Goal: Information Seeking & Learning: Learn about a topic

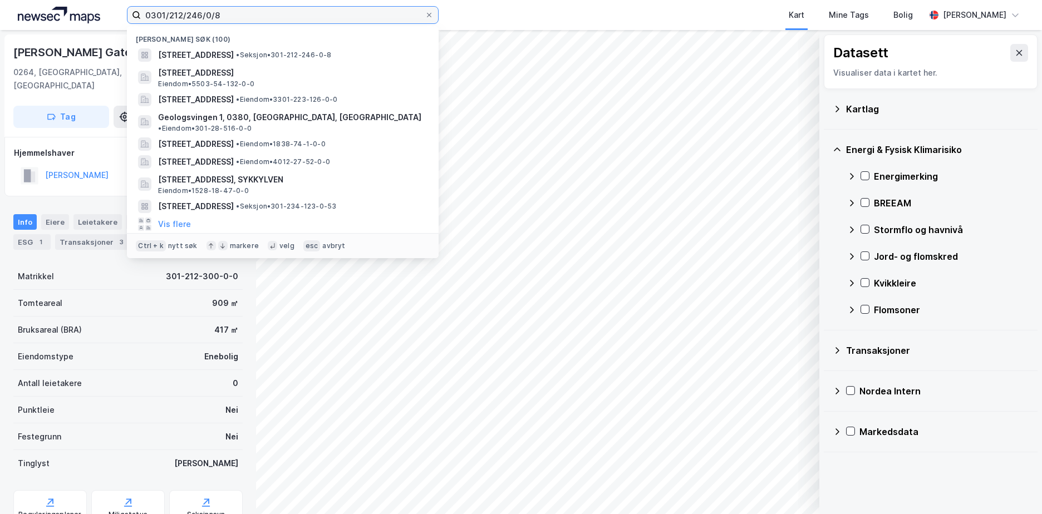
drag, startPoint x: 219, startPoint y: 13, endPoint x: 124, endPoint y: 21, distance: 96.0
click at [124, 21] on div "0301/212/246/0/8 Nylige søk (100) [STREET_ADDRESS] • Seksjon • 301-212-246-0-8 …" at bounding box center [521, 15] width 1042 height 30
paste input
click at [150, 14] on input at bounding box center [289, 15] width 297 height 17
paste input
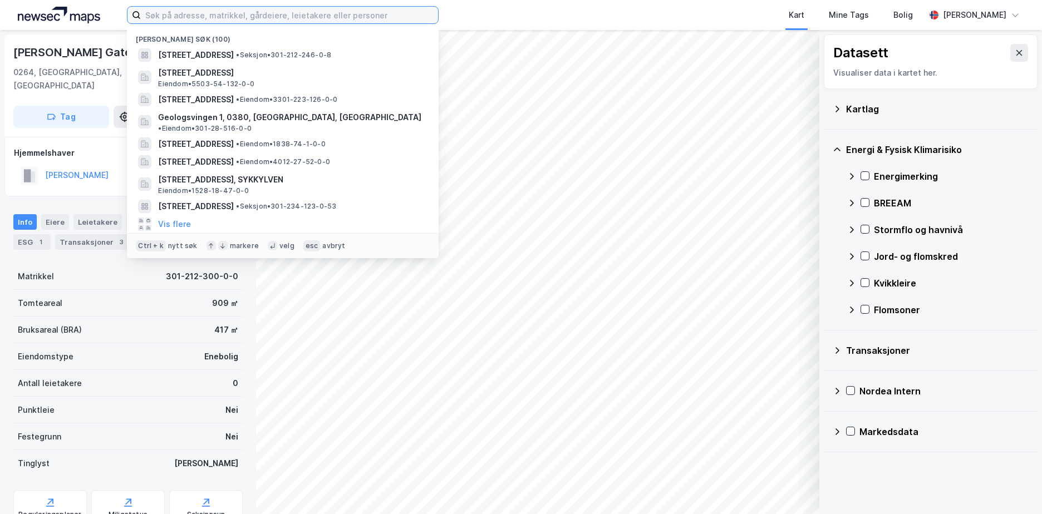
click at [162, 11] on input at bounding box center [289, 15] width 297 height 17
paste input "5037-313/1/0/0"
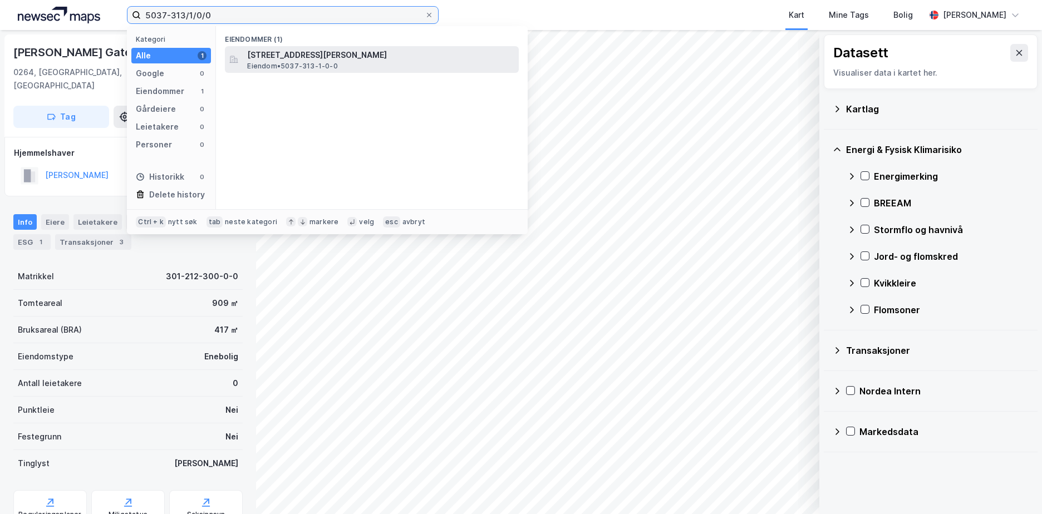
type input "5037-313/1/0/0"
click at [320, 60] on span "[STREET_ADDRESS][PERSON_NAME]" at bounding box center [380, 54] width 267 height 13
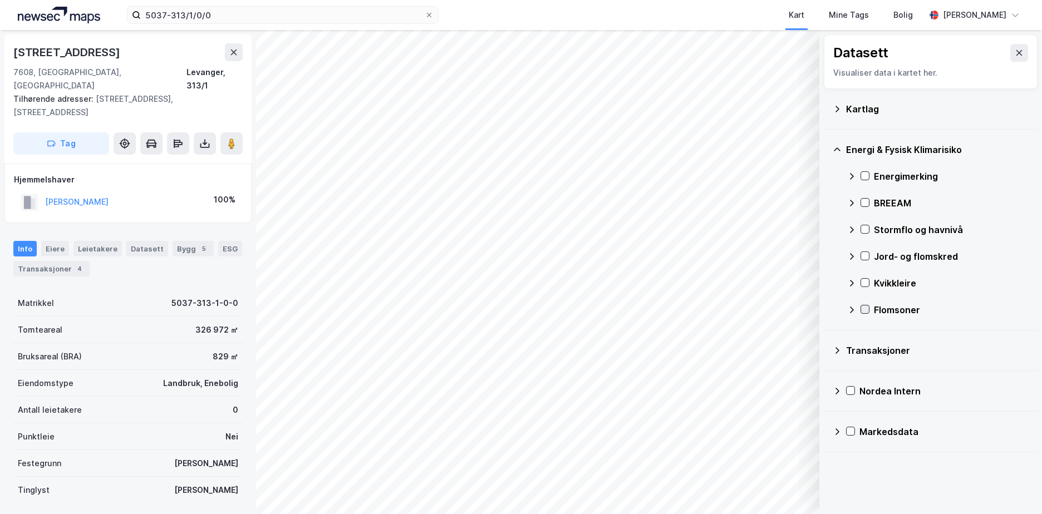
click at [866, 307] on icon at bounding box center [865, 309] width 8 height 8
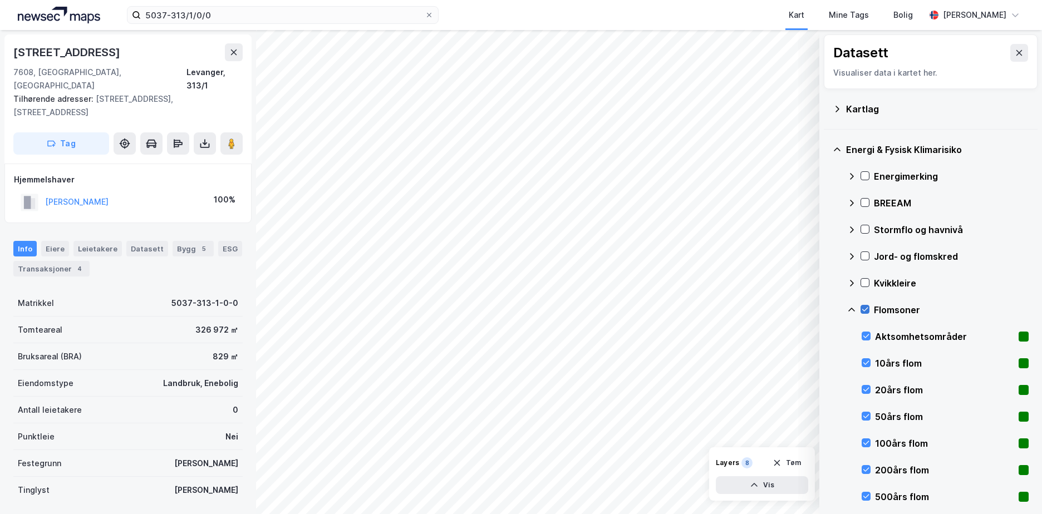
click at [866, 307] on icon at bounding box center [865, 309] width 8 height 8
click at [852, 309] on icon at bounding box center [851, 309] width 9 height 9
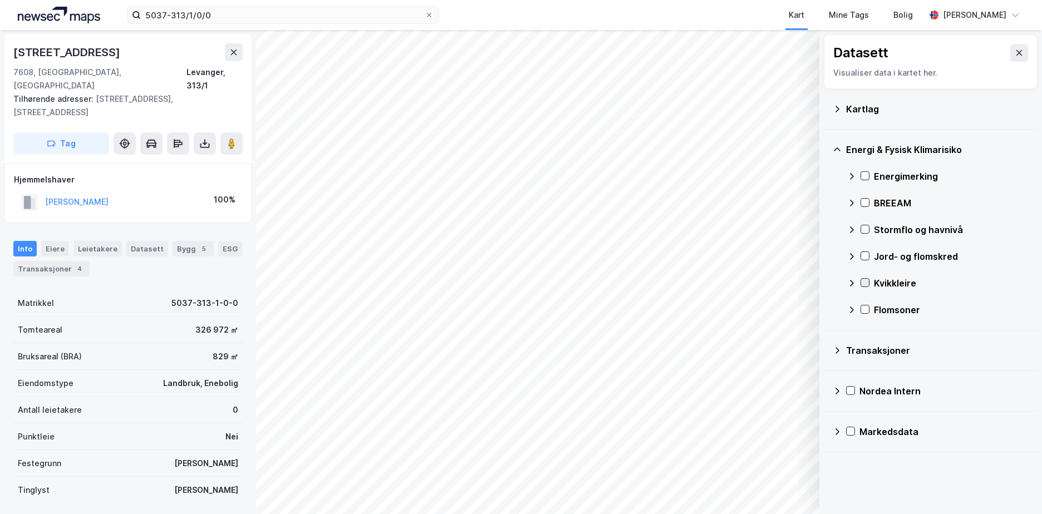
click at [866, 283] on icon at bounding box center [865, 283] width 6 height 4
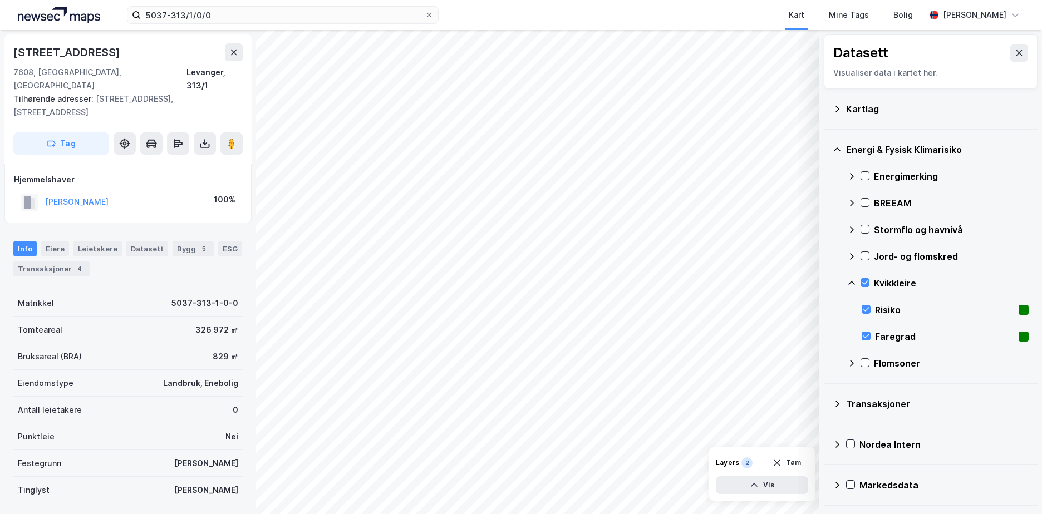
click at [853, 279] on icon at bounding box center [851, 283] width 9 height 9
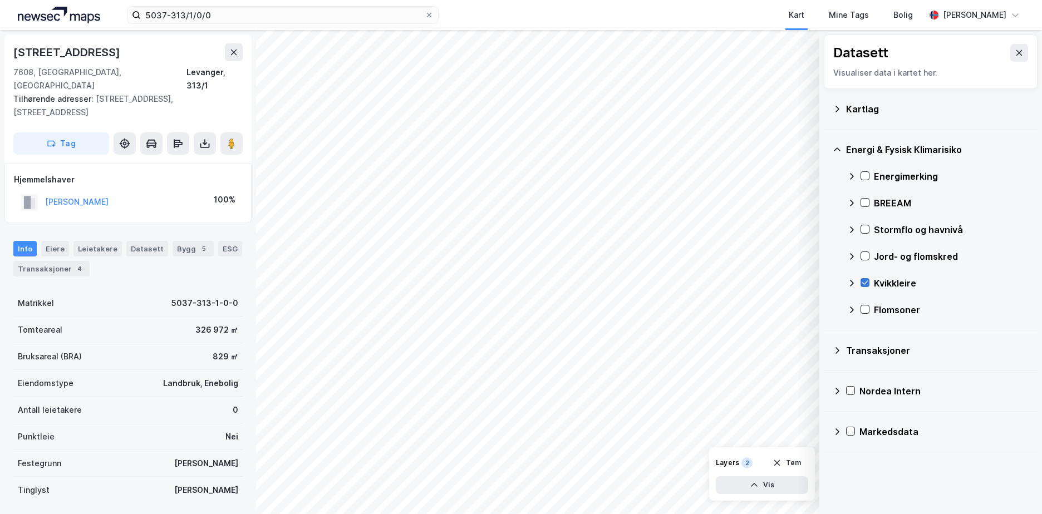
click at [865, 278] on div at bounding box center [864, 282] width 9 height 9
click at [862, 251] on div at bounding box center [864, 255] width 9 height 9
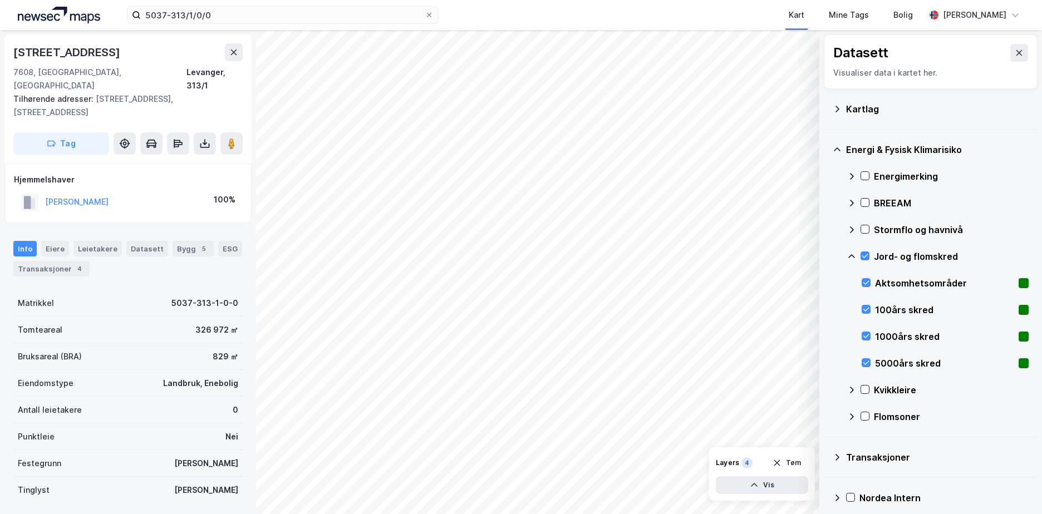
click at [850, 257] on icon at bounding box center [851, 256] width 7 height 4
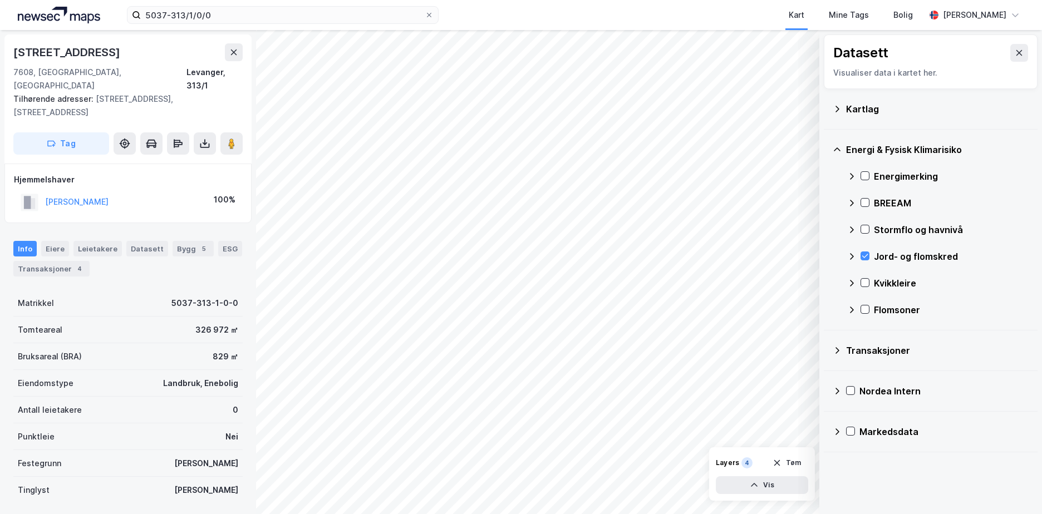
click at [852, 230] on icon at bounding box center [851, 229] width 9 height 9
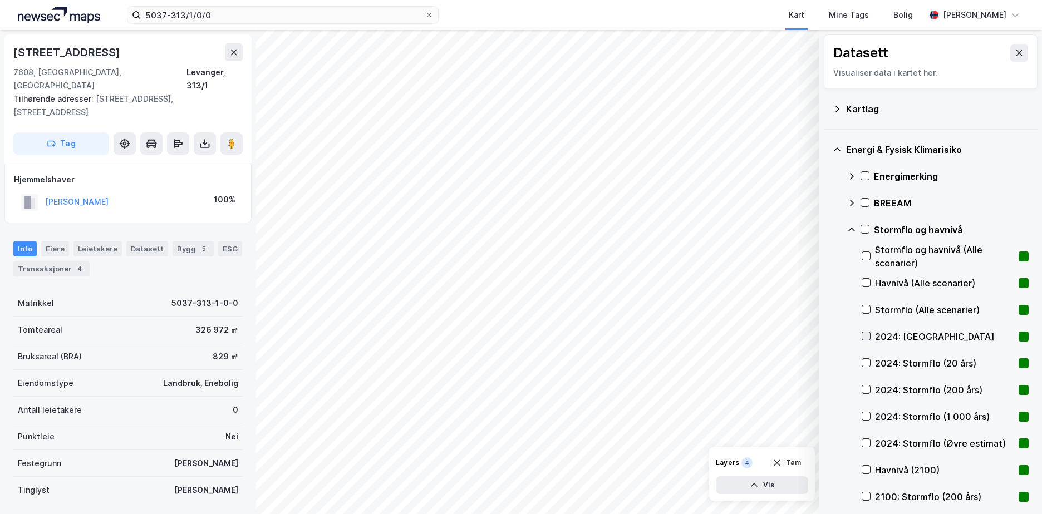
click at [867, 336] on icon at bounding box center [866, 336] width 6 height 4
click at [866, 467] on icon at bounding box center [866, 470] width 8 height 8
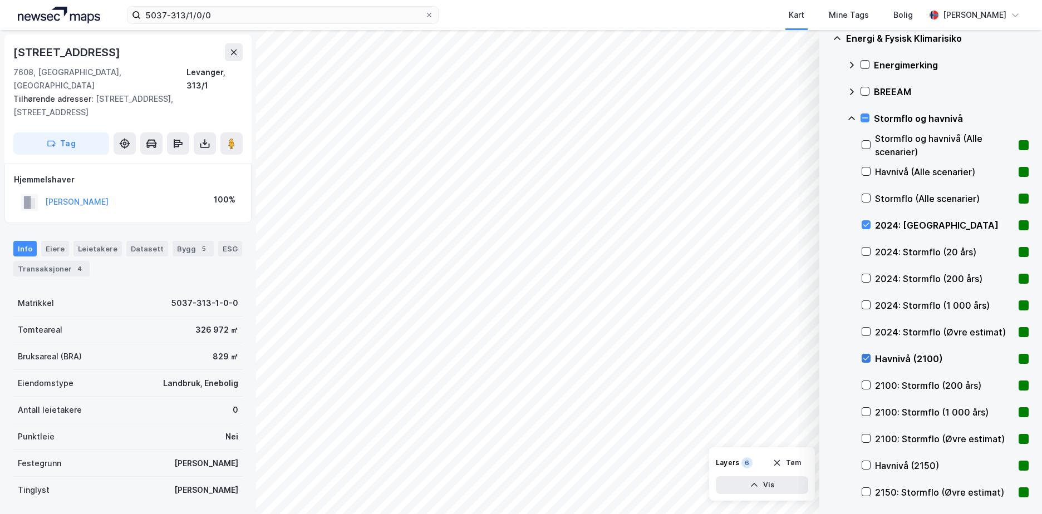
scroll to position [223, 0]
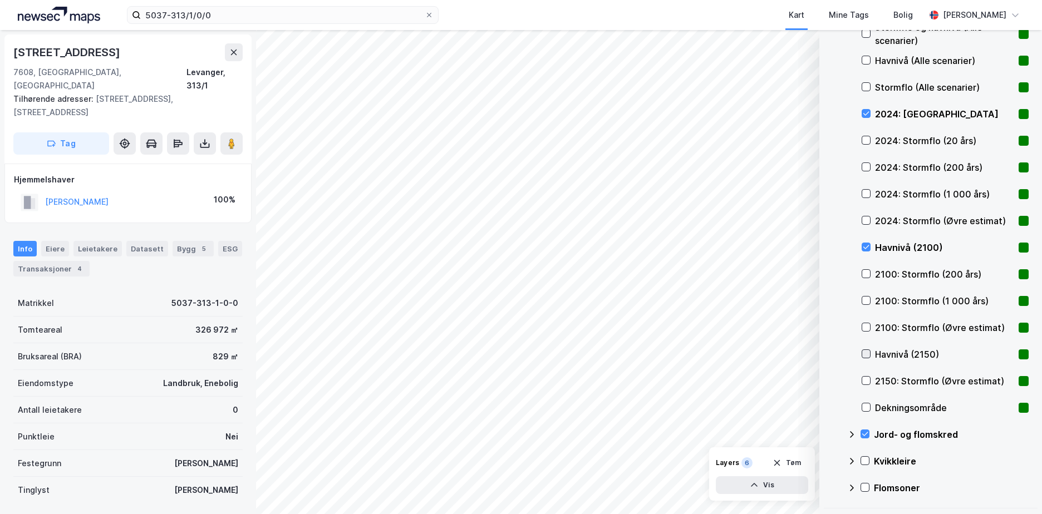
click at [865, 354] on icon at bounding box center [866, 354] width 8 height 8
click at [864, 137] on icon at bounding box center [866, 140] width 8 height 8
click at [866, 165] on icon at bounding box center [866, 167] width 8 height 8
click at [864, 195] on icon at bounding box center [866, 194] width 6 height 4
click at [866, 219] on icon at bounding box center [866, 220] width 8 height 8
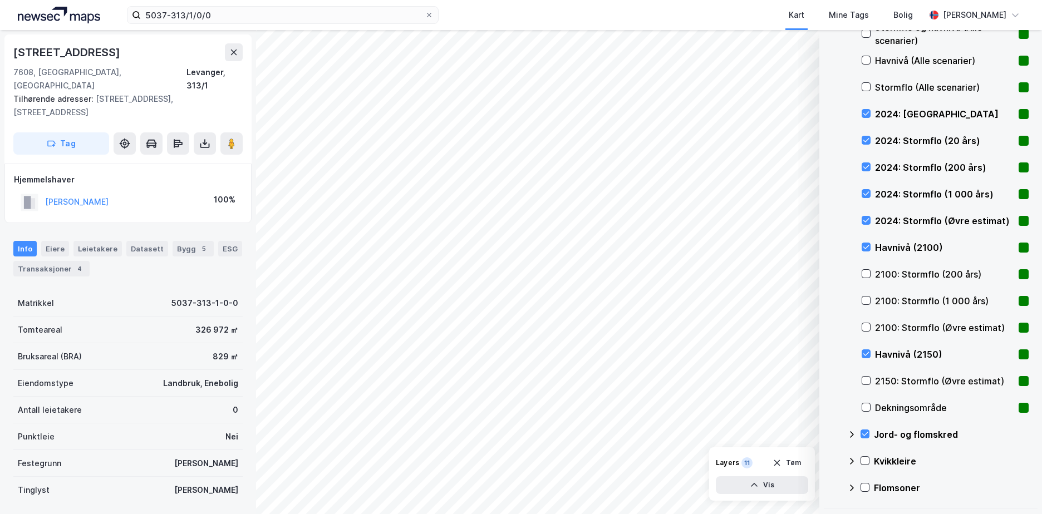
scroll to position [167, 0]
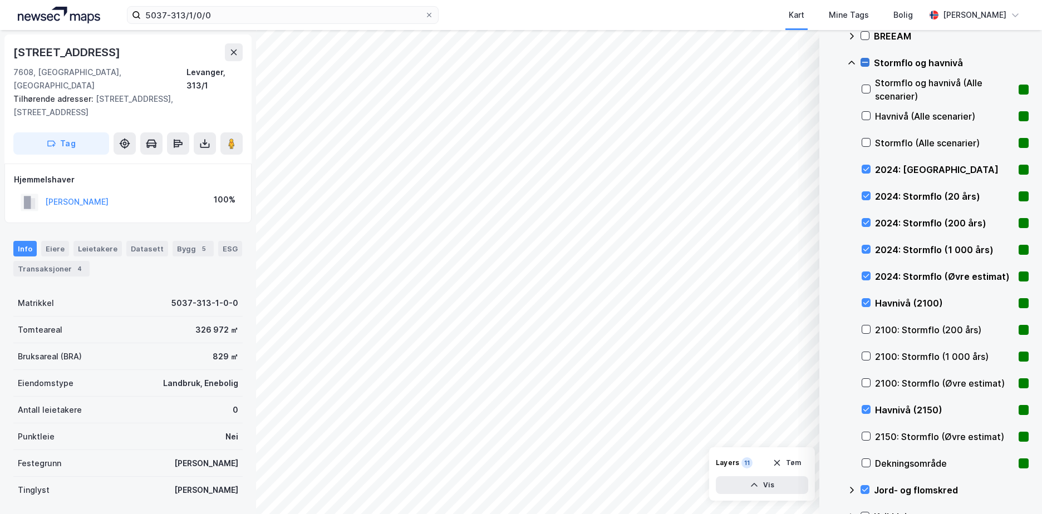
click at [862, 61] on icon at bounding box center [865, 62] width 8 height 8
click at [851, 63] on icon at bounding box center [851, 62] width 9 height 9
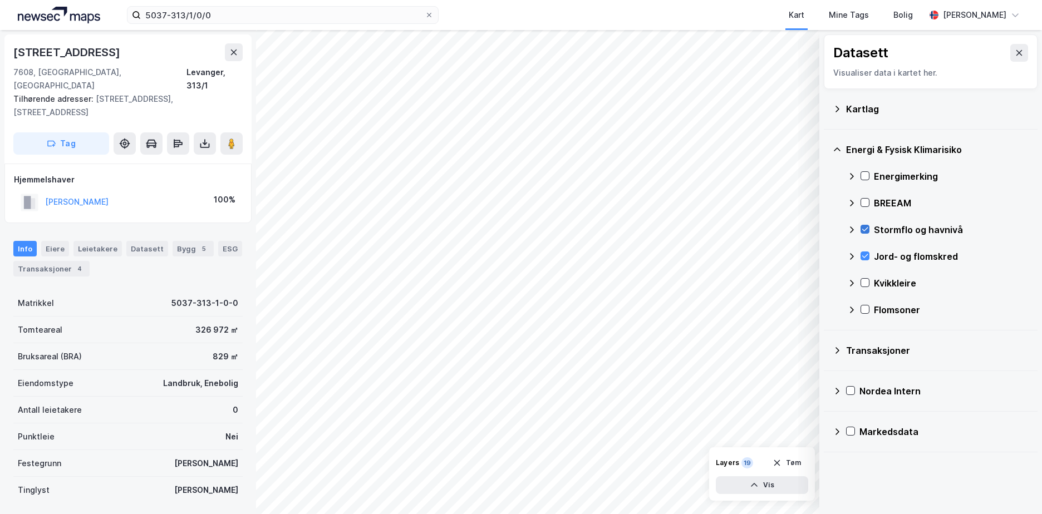
click at [837, 106] on icon at bounding box center [836, 109] width 9 height 9
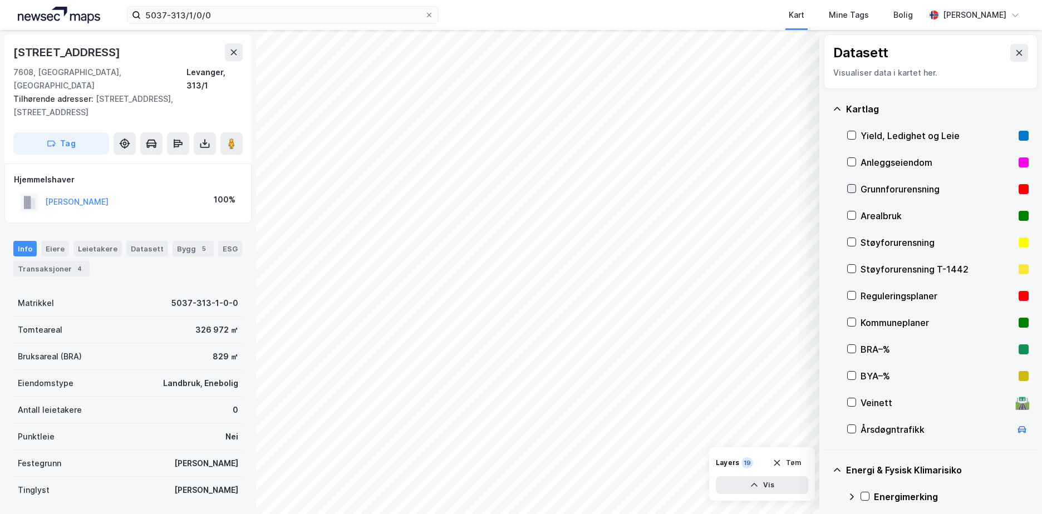
click at [851, 186] on icon at bounding box center [851, 189] width 8 height 8
click at [768, 483] on button "Vis" at bounding box center [762, 485] width 92 height 18
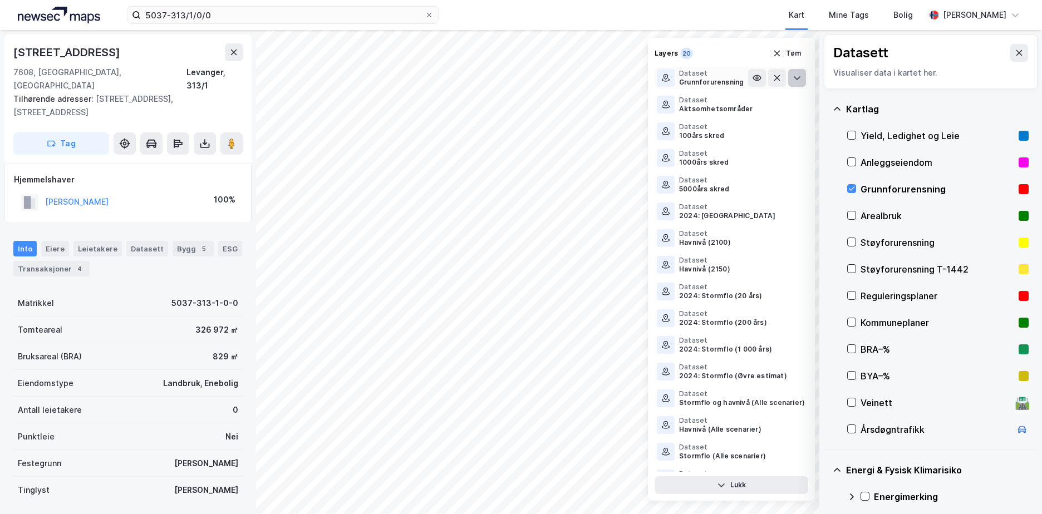
click at [788, 73] on button at bounding box center [797, 78] width 18 height 18
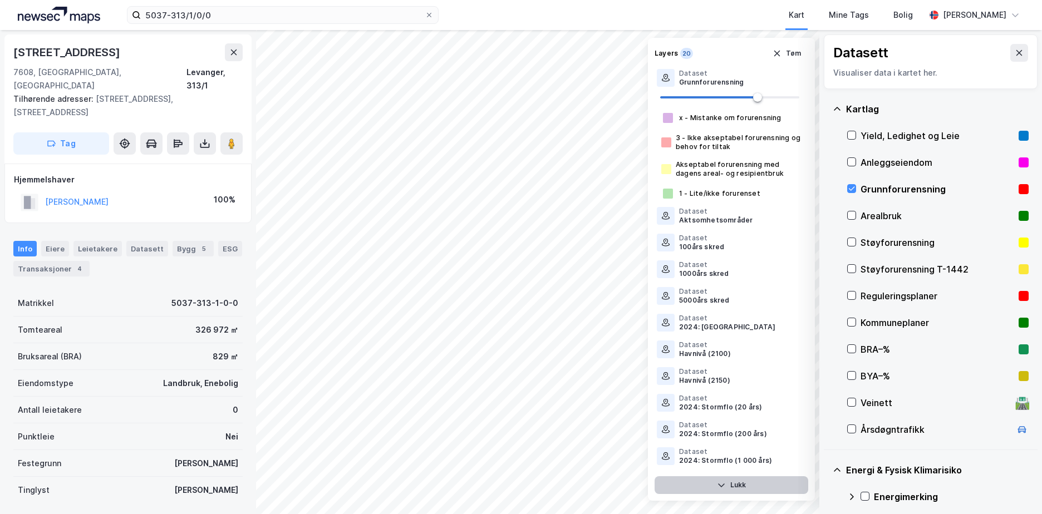
click at [766, 486] on button "Lukk" at bounding box center [731, 485] width 154 height 18
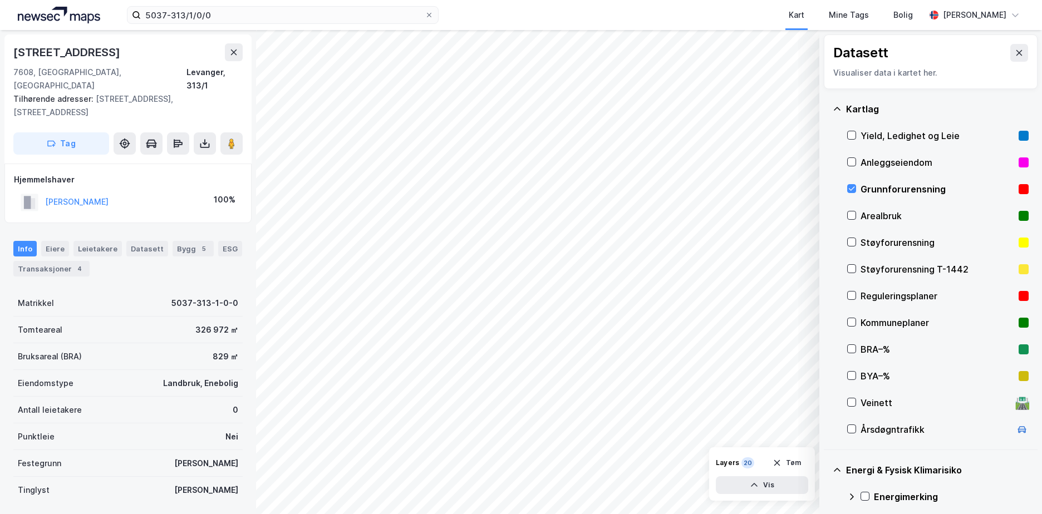
click at [839, 106] on icon at bounding box center [836, 109] width 9 height 9
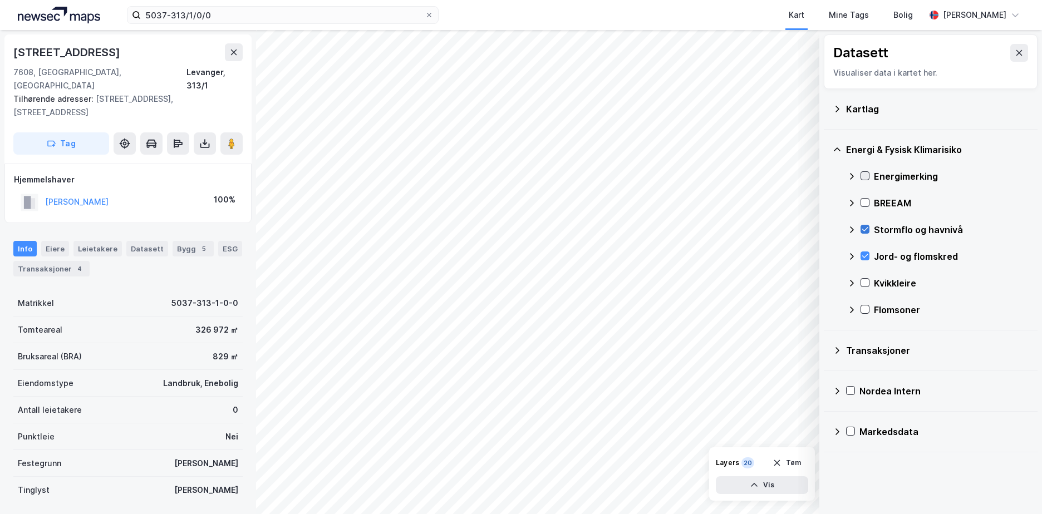
click at [866, 175] on icon at bounding box center [865, 176] width 8 height 8
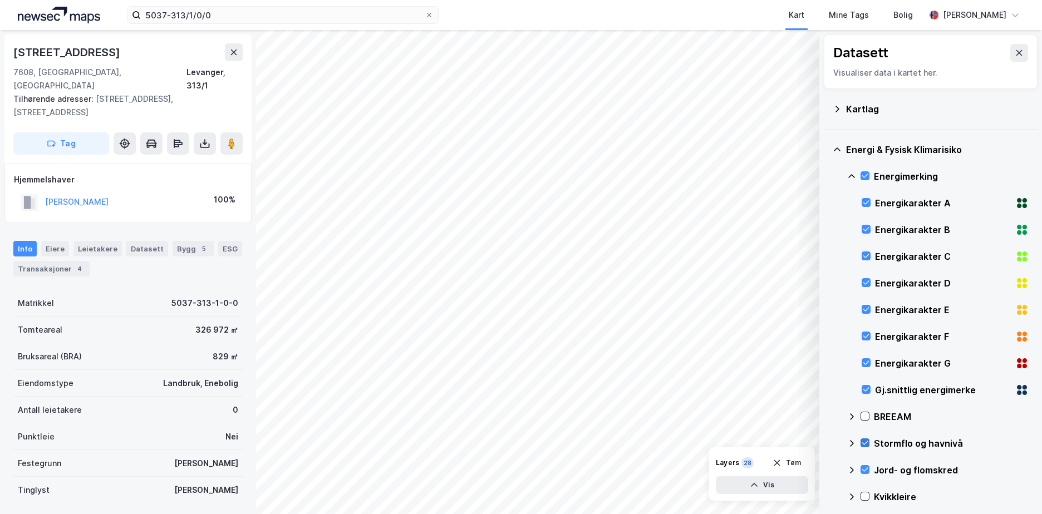
click at [852, 175] on icon at bounding box center [851, 176] width 7 height 4
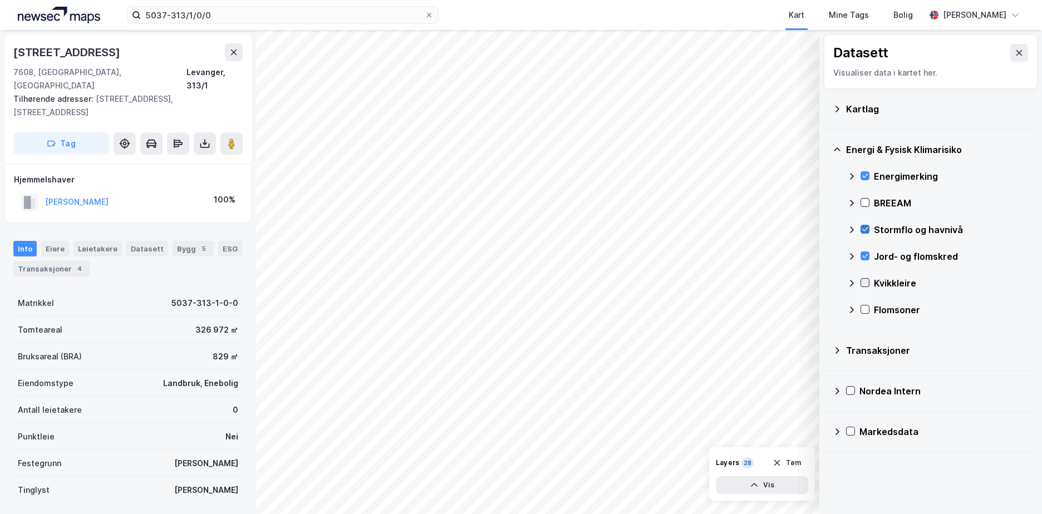
click at [862, 282] on icon at bounding box center [865, 283] width 8 height 8
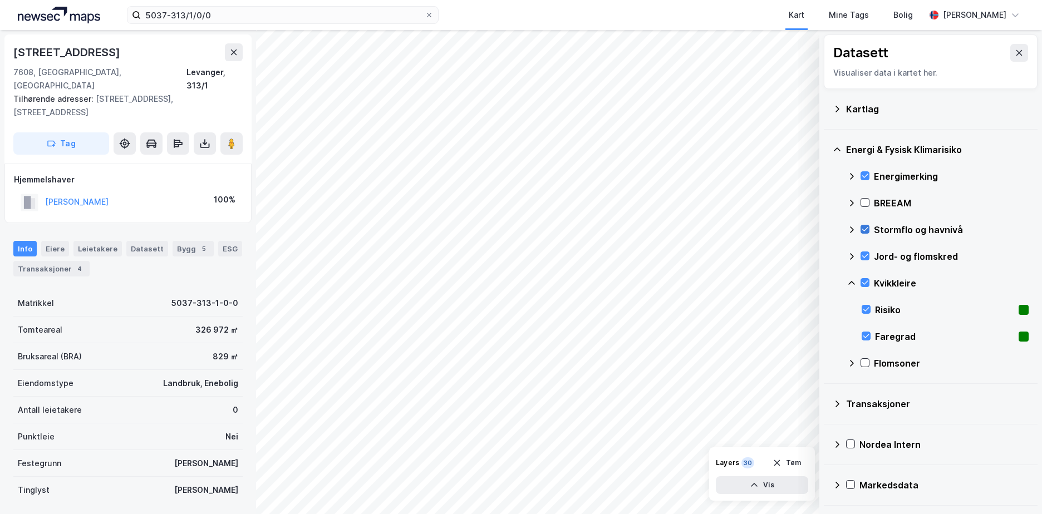
click at [850, 279] on icon at bounding box center [851, 283] width 9 height 9
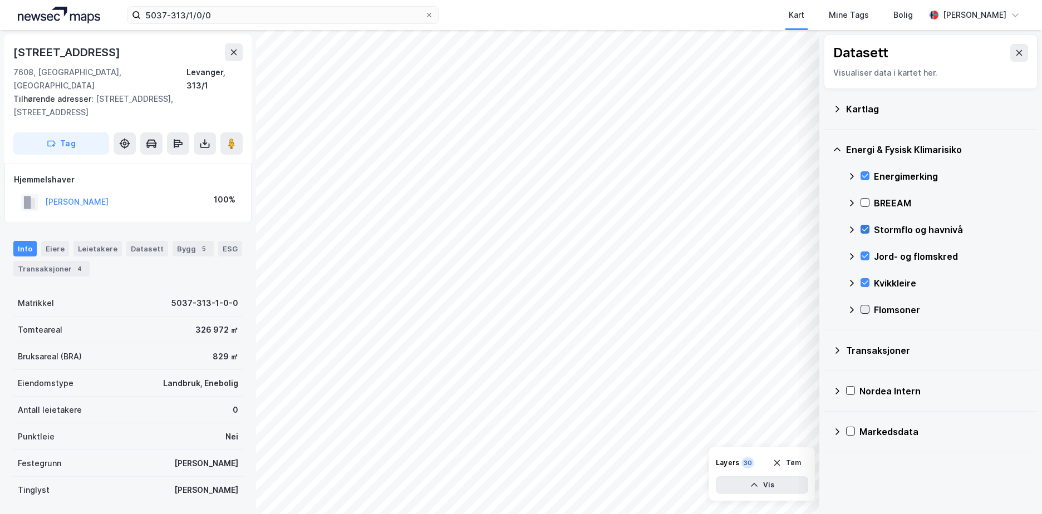
click at [864, 309] on icon at bounding box center [865, 309] width 8 height 8
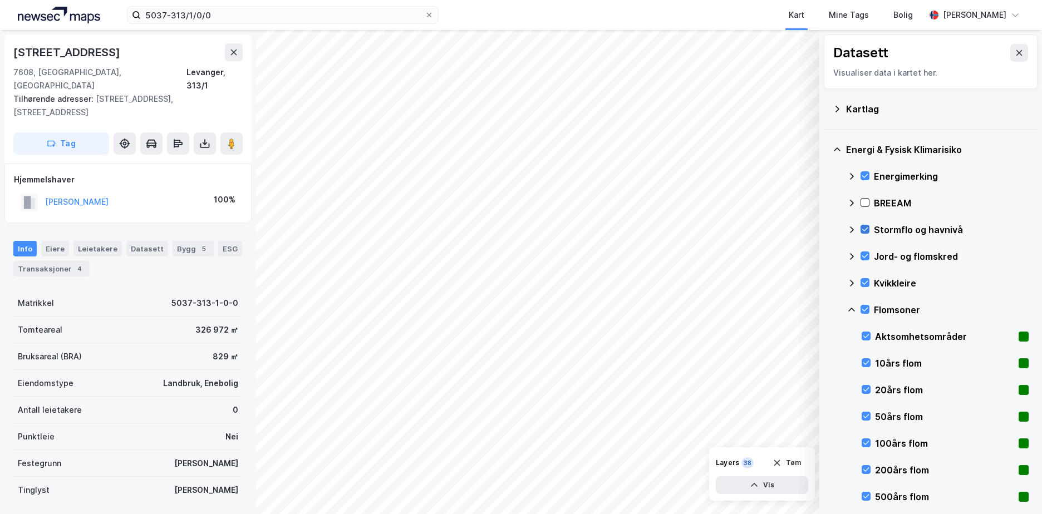
click at [851, 309] on icon at bounding box center [851, 310] width 7 height 4
